Goal: Browse casually

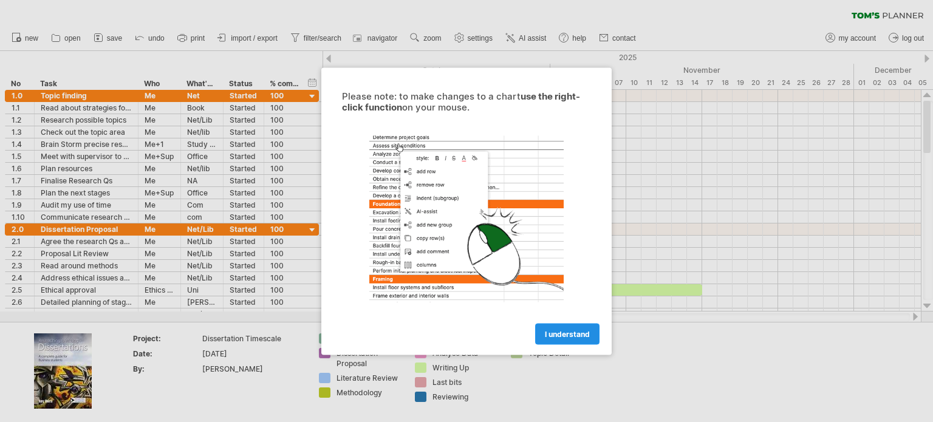
click at [556, 337] on span "I understand" at bounding box center [567, 333] width 45 height 9
click at [550, 338] on link "I understand" at bounding box center [567, 333] width 64 height 21
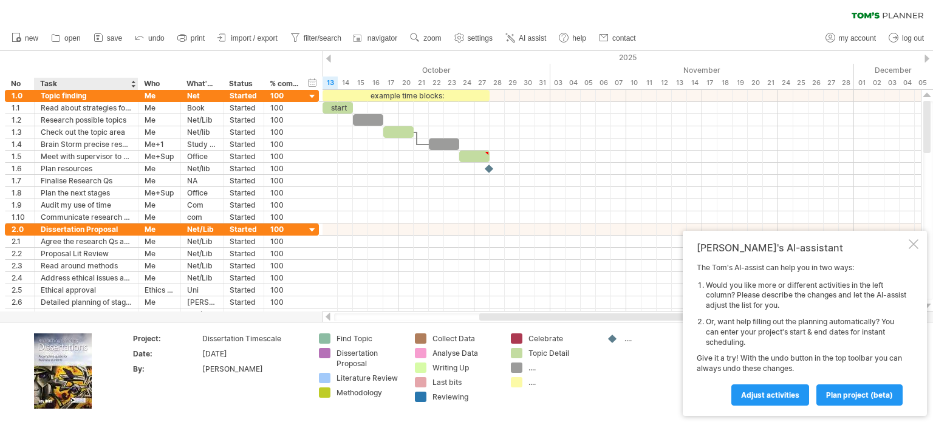
click at [82, 352] on img at bounding box center [63, 370] width 58 height 75
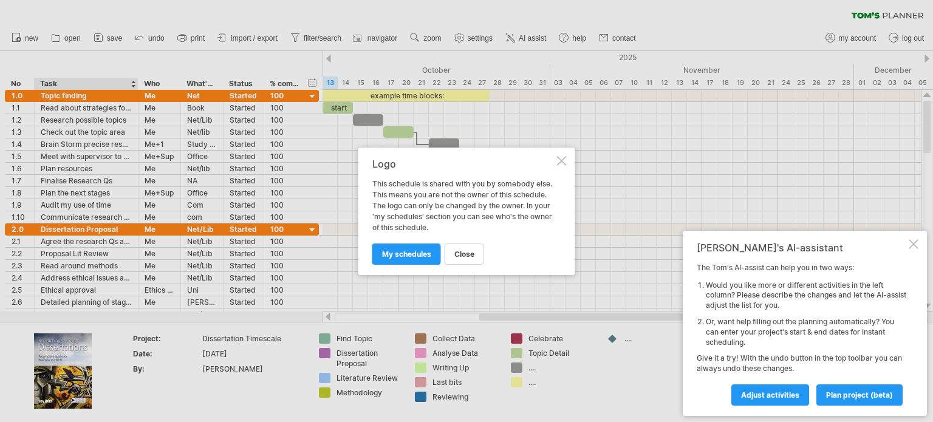
click at [563, 162] on div at bounding box center [562, 161] width 10 height 10
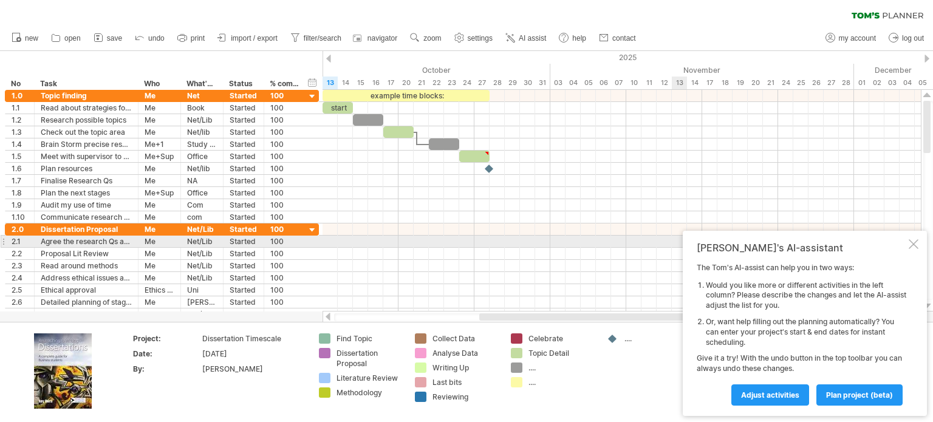
click at [910, 247] on div at bounding box center [914, 244] width 10 height 10
